Goal: Navigation & Orientation: Find specific page/section

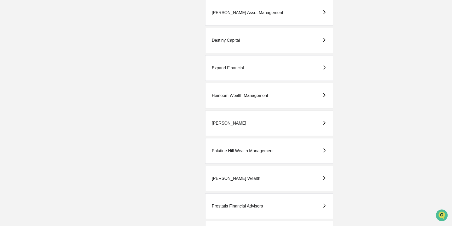
scroll to position [285, 0]
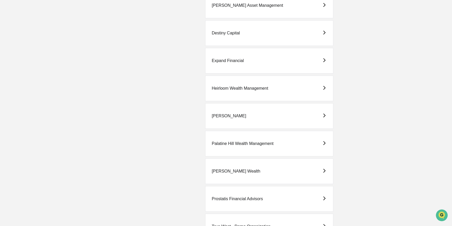
click at [238, 115] on div "[PERSON_NAME]" at bounding box center [269, 116] width 128 height 26
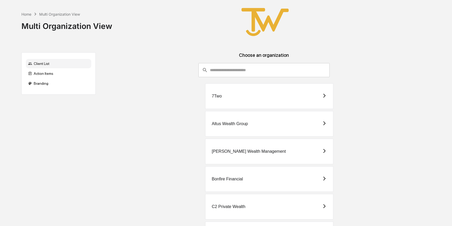
click at [229, 179] on div "Bonfire Financial" at bounding box center [227, 179] width 31 height 5
click at [250, 147] on div "[PERSON_NAME] Wealth Management" at bounding box center [269, 152] width 128 height 26
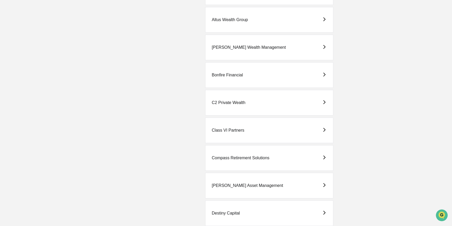
scroll to position [119, 0]
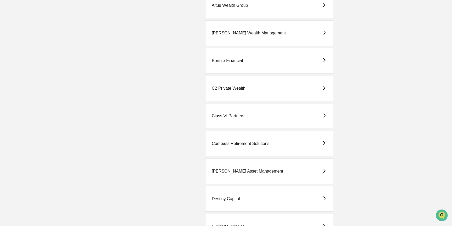
click at [225, 192] on div "Destiny Capital" at bounding box center [269, 200] width 128 height 26
